Goal: Find specific page/section: Find specific page/section

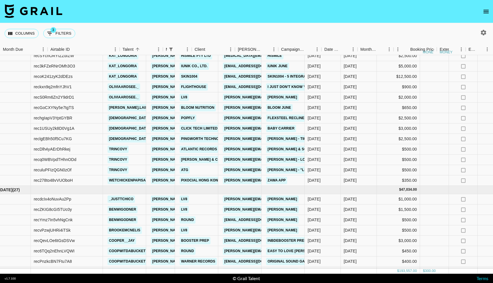
scroll to position [127, 0]
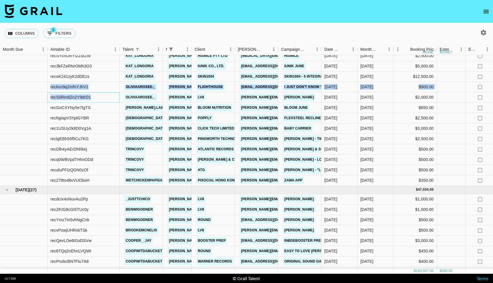
drag, startPoint x: 95, startPoint y: 97, endPoint x: 46, endPoint y: 89, distance: 50.5
click at [45, 89] on div "recOfaOeyZ7mkBYPR isidora_villagra [EMAIL_ADDRESS][DOMAIN_NAME] Tec-Do HongKong…" at bounding box center [475, 153] width 950 height 289
copy div "reckxn9q2mfnYJhV1 oliviaarosee._ [PERSON_NAME][EMAIL_ADDRESS][DOMAIN_NAME] Flig…"
click at [106, 99] on div "recS0Rm6Zn2Y9drD1" at bounding box center [84, 97] width 72 height 10
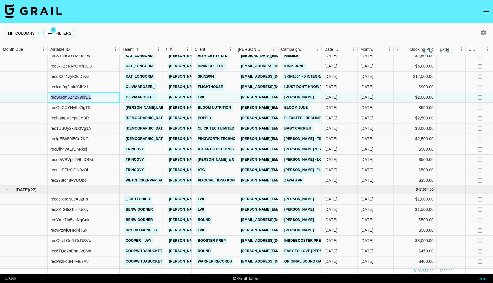
drag, startPoint x: 102, startPoint y: 98, endPoint x: 48, endPoint y: 98, distance: 53.9
click at [48, 98] on div "recS0Rm6Zn2Y9drD1" at bounding box center [84, 97] width 72 height 10
copy div "recS0Rm6Zn2Y9drD1"
click at [92, 87] on div "reckxn9q2mfnYJhV1" at bounding box center [84, 87] width 72 height 10
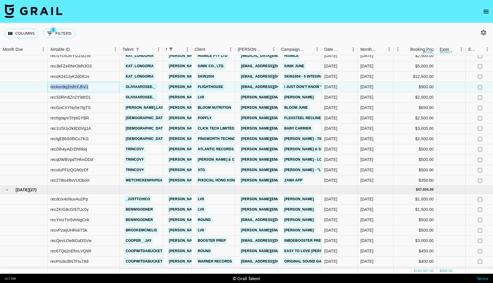
drag, startPoint x: 92, startPoint y: 87, endPoint x: 61, endPoint y: 87, distance: 31.1
click at [61, 87] on div "reckxn9q2mfnYJhV1" at bounding box center [84, 87] width 72 height 10
copy div "reckxn9q2mfnYJhV1"
click at [38, 89] on div at bounding box center [24, 87] width 48 height 10
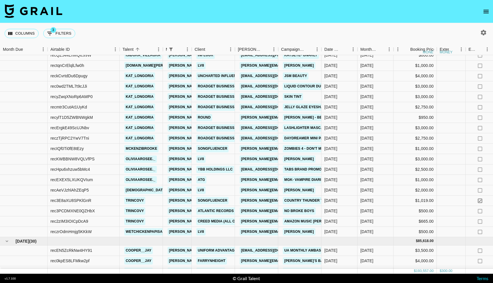
scroll to position [364, 0]
click at [32, 161] on div at bounding box center [24, 159] width 48 height 10
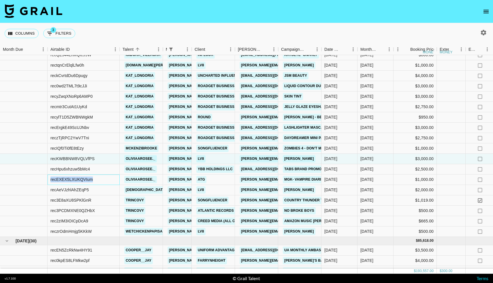
drag, startPoint x: 97, startPoint y: 178, endPoint x: 49, endPoint y: 180, distance: 48.5
click at [49, 180] on div "recEXEX5LXUKQVIum" at bounding box center [84, 179] width 72 height 10
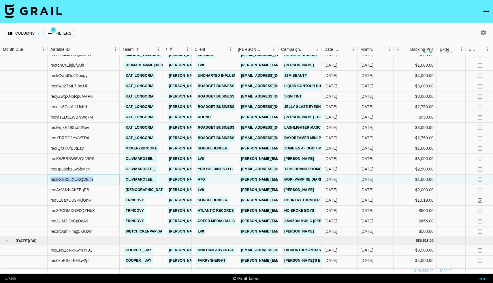
copy div "recEXEX5LXUKQVIum"
click at [487, 10] on icon "open drawer" at bounding box center [486, 11] width 5 height 3
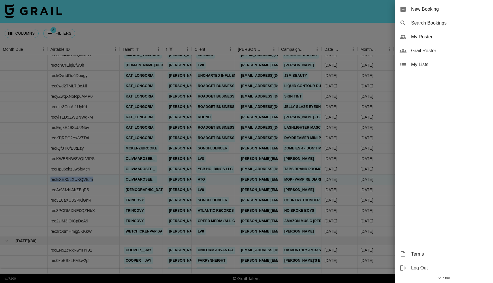
click at [427, 37] on span "My Roster" at bounding box center [449, 36] width 77 height 7
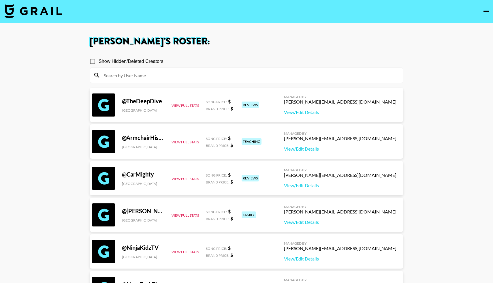
click at [178, 76] on input at bounding box center [249, 75] width 299 height 9
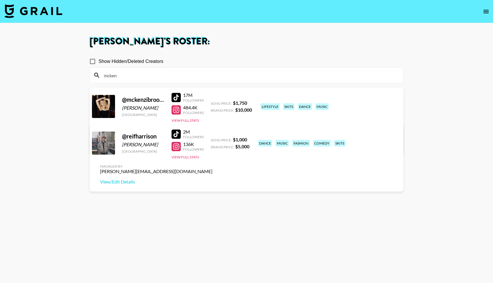
type input "mcken"
click at [177, 112] on div at bounding box center [176, 109] width 9 height 9
